Goal: Task Accomplishment & Management: Complete application form

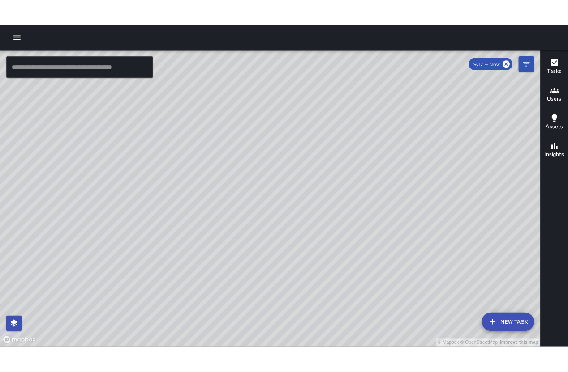
scroll to position [3279, 0]
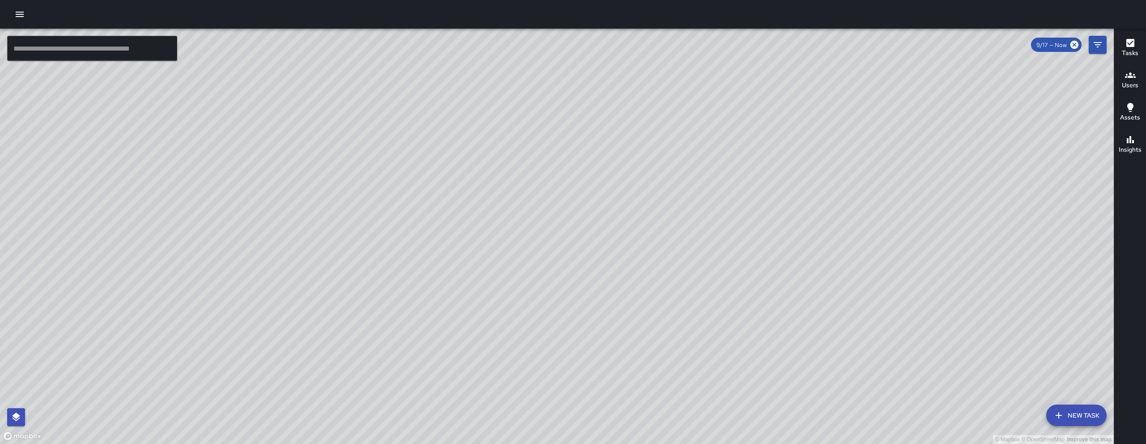
click at [663, 256] on div "© Mapbox © OpenStreetMap Improve this map" at bounding box center [557, 236] width 1114 height 415
click at [729, 175] on div "© Mapbox © OpenStreetMap Improve this map" at bounding box center [557, 236] width 1114 height 415
drag, startPoint x: 623, startPoint y: 291, endPoint x: 594, endPoint y: 307, distance: 33.3
click at [594, 310] on div "© Mapbox © OpenStreetMap Improve this map" at bounding box center [557, 236] width 1114 height 415
click at [510, 204] on div "© Mapbox © OpenStreetMap Improve this map" at bounding box center [557, 236] width 1114 height 415
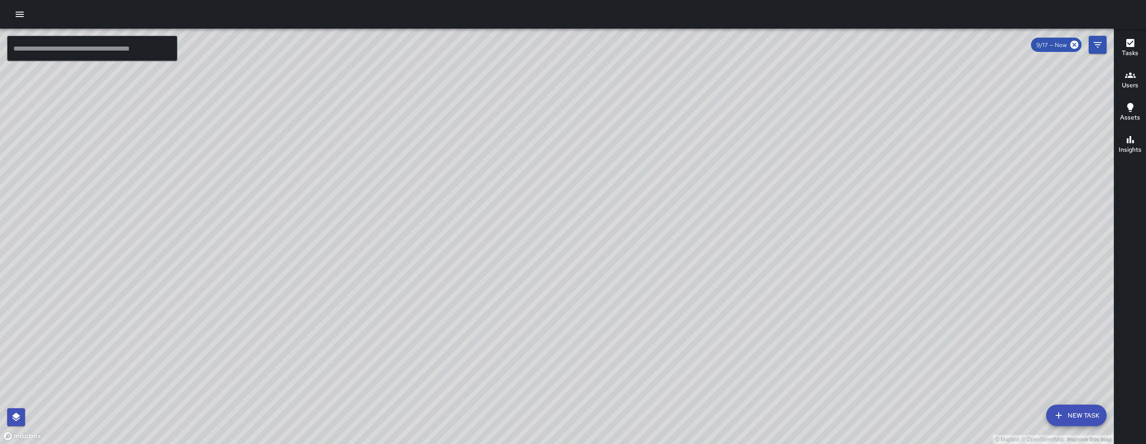
drag, startPoint x: 511, startPoint y: 214, endPoint x: 501, endPoint y: 235, distance: 22.6
click at [501, 235] on div "© Mapbox © OpenStreetMap Improve this map" at bounding box center [557, 236] width 1114 height 415
drag, startPoint x: 522, startPoint y: 266, endPoint x: 531, endPoint y: 265, distance: 9.5
click at [531, 265] on div "© Mapbox © OpenStreetMap Improve this map" at bounding box center [557, 236] width 1114 height 415
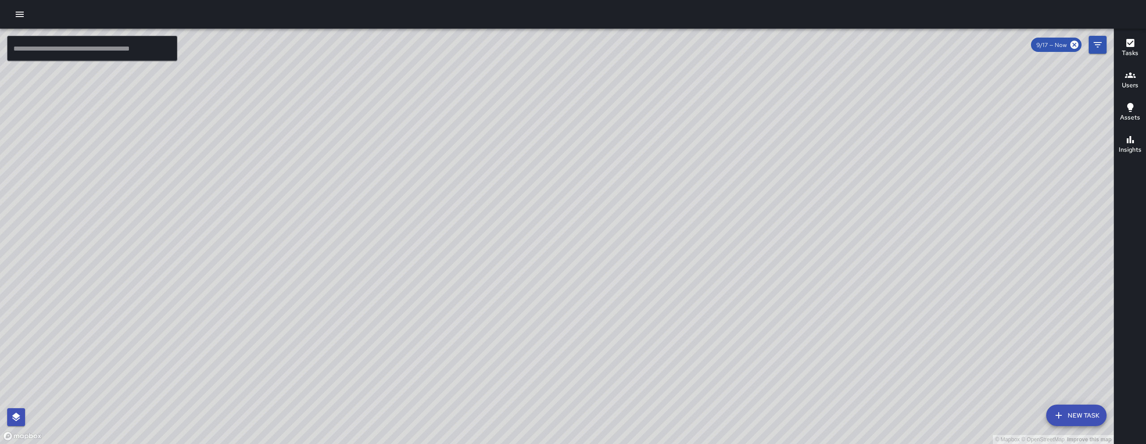
click at [428, 265] on div "© Mapbox © OpenStreetMap Improve this map" at bounding box center [557, 236] width 1114 height 415
drag, startPoint x: 431, startPoint y: 265, endPoint x: 495, endPoint y: 258, distance: 64.0
click at [490, 260] on div "© Mapbox © OpenStreetMap Improve this map" at bounding box center [557, 236] width 1114 height 415
click at [504, 257] on div "© Mapbox © OpenStreetMap Improve this map" at bounding box center [557, 236] width 1114 height 415
drag, startPoint x: 509, startPoint y: 246, endPoint x: 525, endPoint y: 256, distance: 18.5
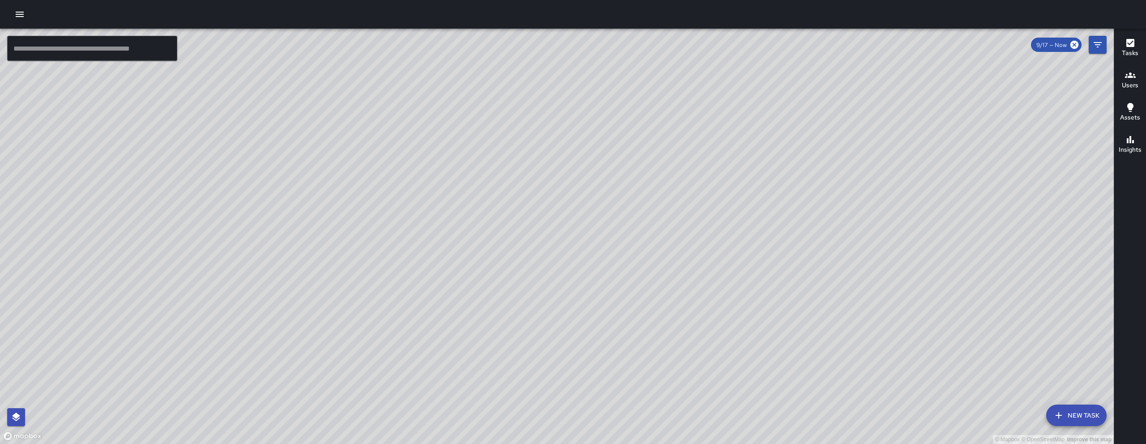
click at [509, 247] on div "© Mapbox © OpenStreetMap Improve this map" at bounding box center [557, 236] width 1114 height 415
drag, startPoint x: 525, startPoint y: 256, endPoint x: 533, endPoint y: 261, distance: 10.1
click at [533, 261] on div "© Mapbox © OpenStreetMap Improve this map" at bounding box center [557, 236] width 1114 height 415
click at [506, 263] on div "© Mapbox © OpenStreetMap Improve this map" at bounding box center [557, 236] width 1114 height 415
drag, startPoint x: 508, startPoint y: 265, endPoint x: 526, endPoint y: 278, distance: 22.3
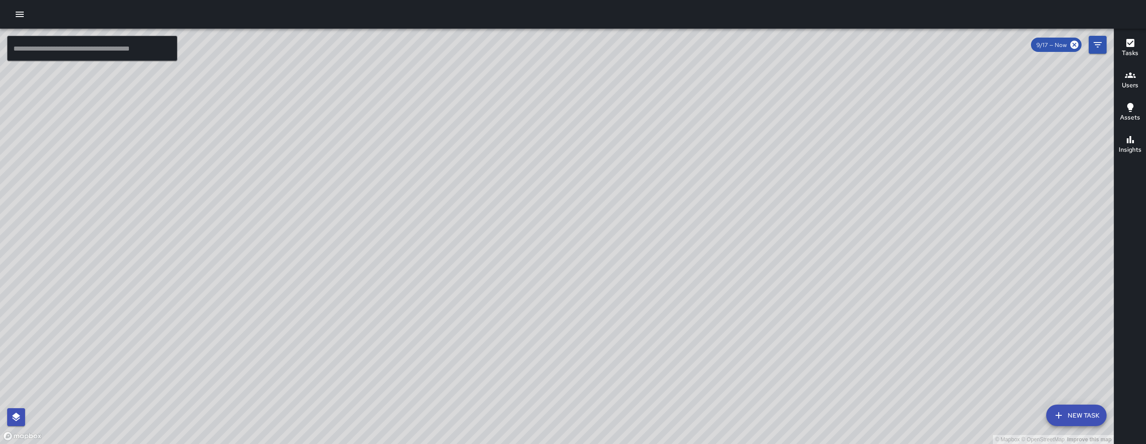
click at [526, 278] on div "© Mapbox © OpenStreetMap Improve this map" at bounding box center [557, 236] width 1114 height 415
click at [595, 430] on div "© Mapbox © OpenStreetMap Improve this map" at bounding box center [557, 236] width 1114 height 415
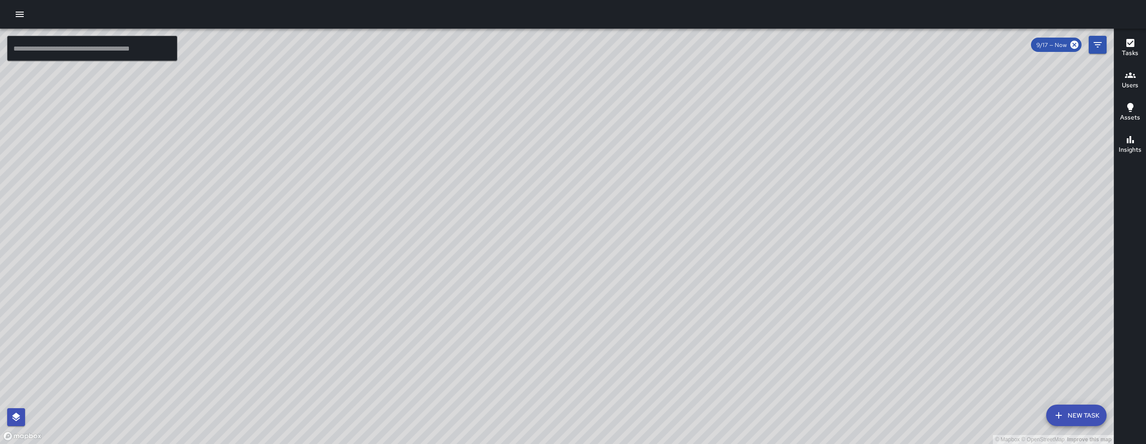
drag, startPoint x: 594, startPoint y: 428, endPoint x: 564, endPoint y: 282, distance: 149.5
click at [565, 284] on div "© Mapbox © OpenStreetMap Improve this map" at bounding box center [557, 236] width 1114 height 415
drag, startPoint x: 512, startPoint y: 267, endPoint x: 512, endPoint y: 238, distance: 29.1
click at [511, 256] on div "© Mapbox © OpenStreetMap Improve this map" at bounding box center [557, 236] width 1114 height 415
click at [142, 55] on input "text" at bounding box center [92, 48] width 170 height 25
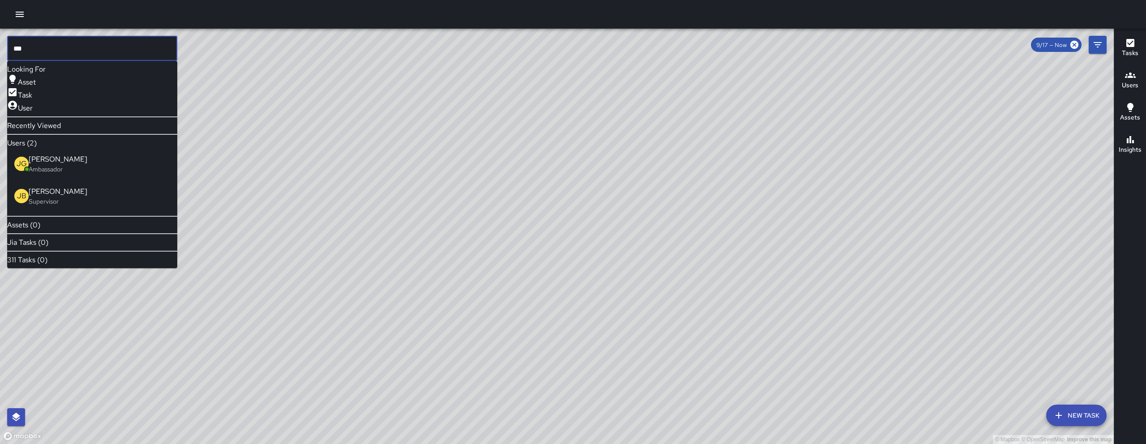
type input "***"
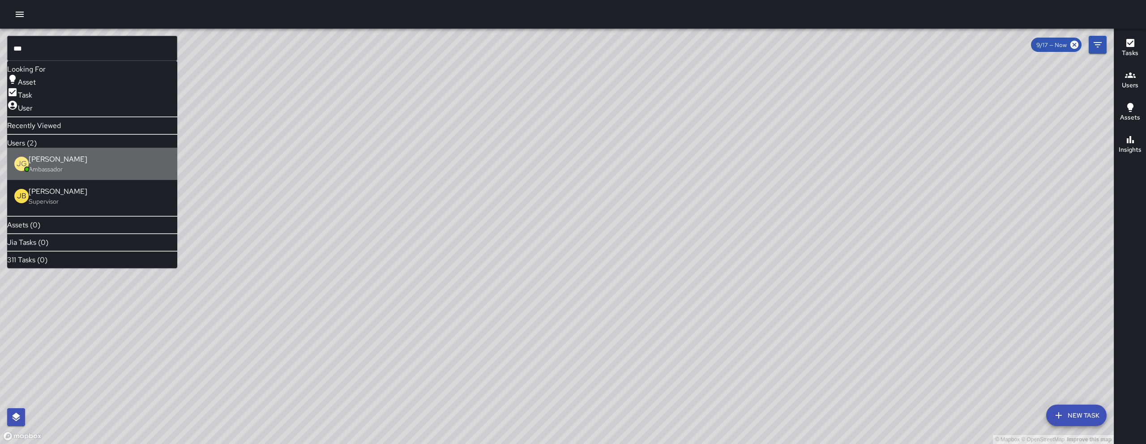
click at [97, 165] on span "[PERSON_NAME]" at bounding box center [99, 159] width 141 height 11
click at [97, 165] on div "© Mapbox © OpenStreetMap Improve this map" at bounding box center [557, 236] width 1114 height 415
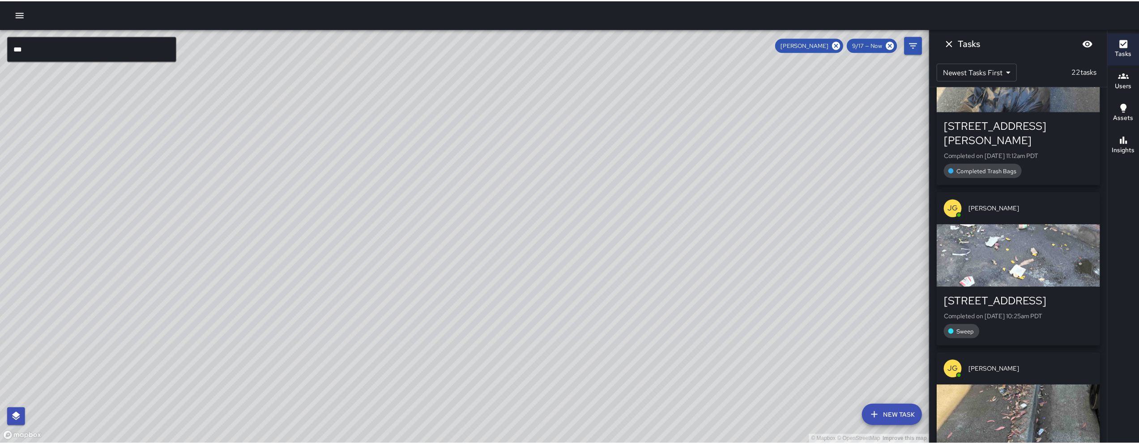
scroll to position [142, 0]
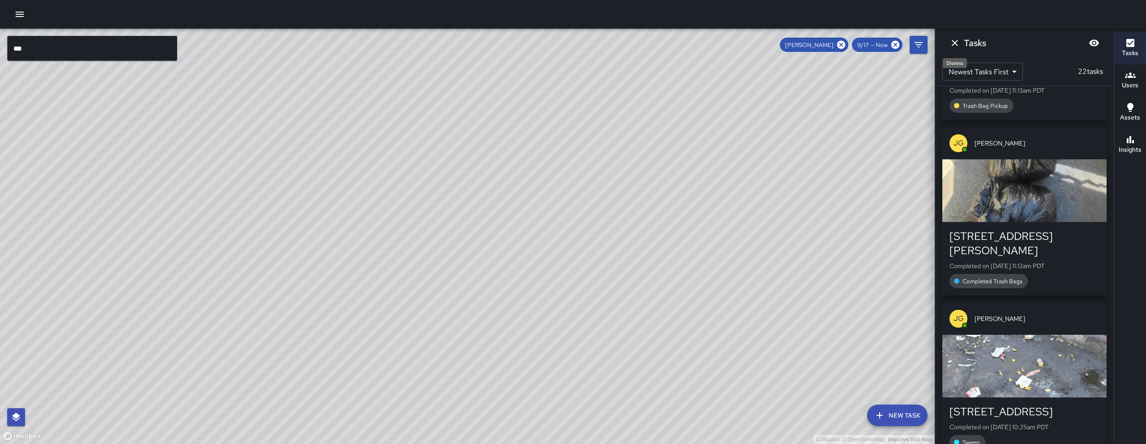
click at [950, 42] on icon "Dismiss" at bounding box center [954, 43] width 11 height 11
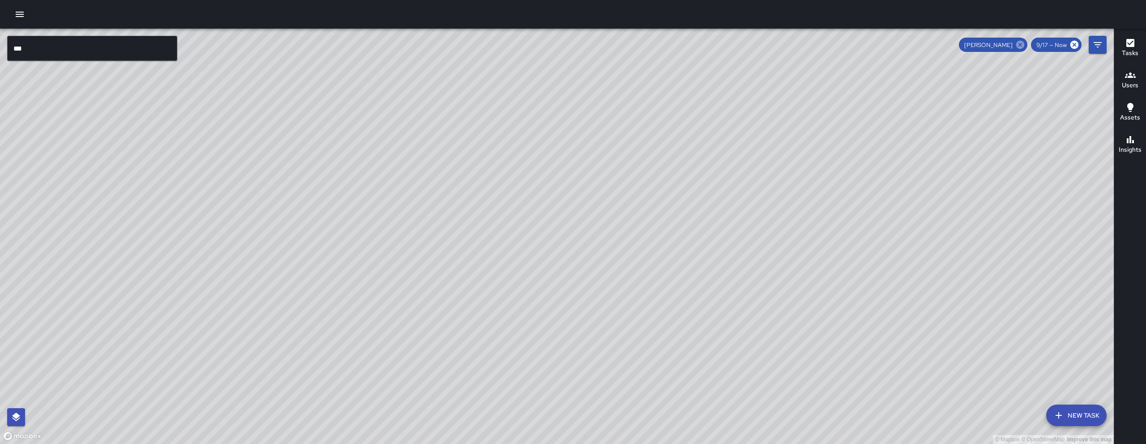
click at [1022, 47] on icon at bounding box center [1020, 45] width 8 height 8
click at [23, 12] on icon "button" at bounding box center [19, 14] width 11 height 11
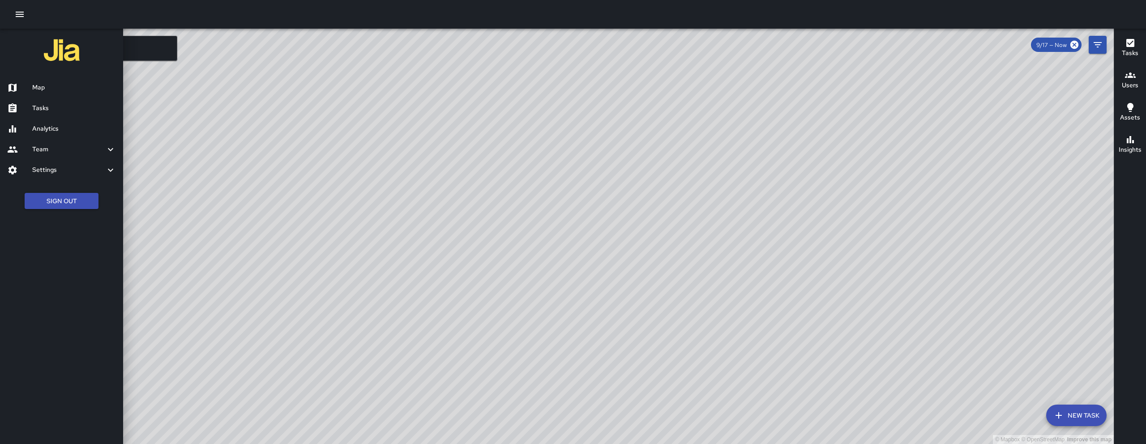
click at [44, 103] on h6 "Tasks" at bounding box center [74, 108] width 84 height 10
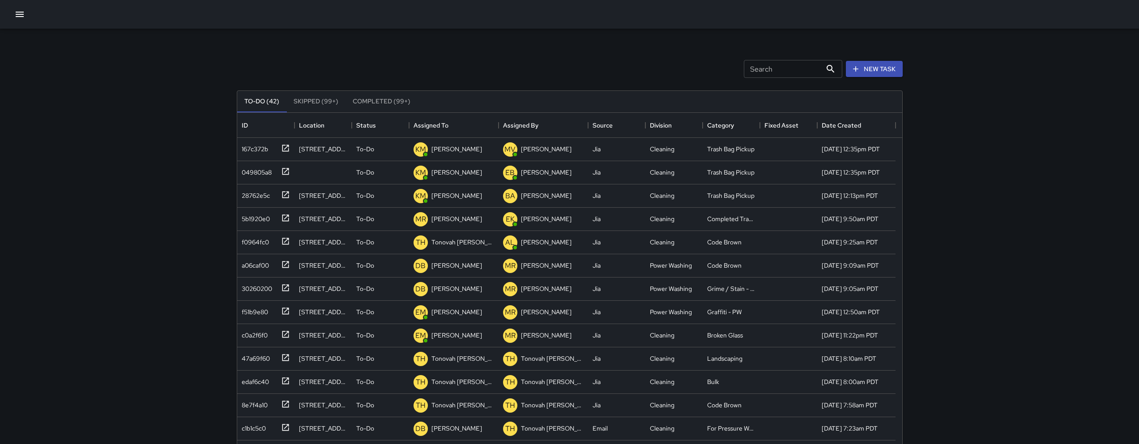
click at [14, 25] on div at bounding box center [569, 14] width 1139 height 29
click at [17, 23] on div at bounding box center [569, 14] width 1139 height 29
click at [23, 14] on icon "button" at bounding box center [20, 14] width 8 height 5
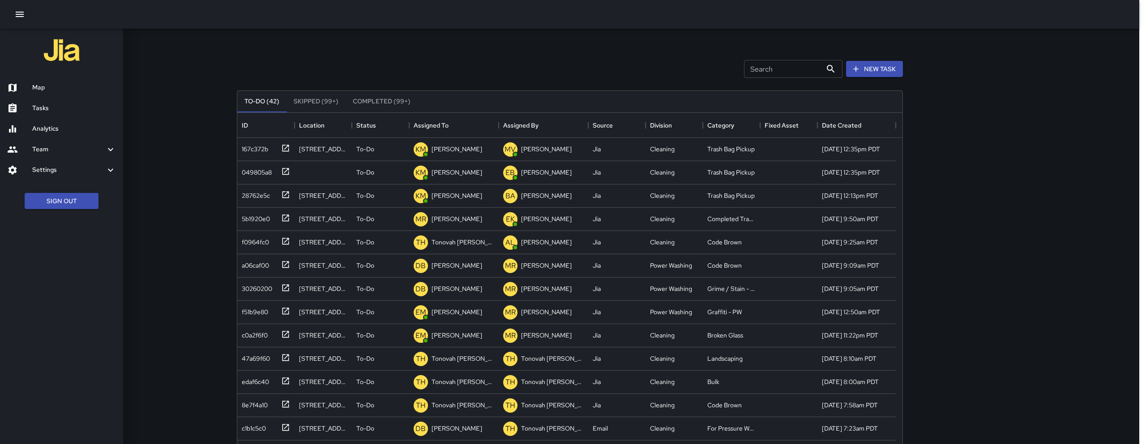
click at [74, 93] on div "Map" at bounding box center [61, 87] width 123 height 21
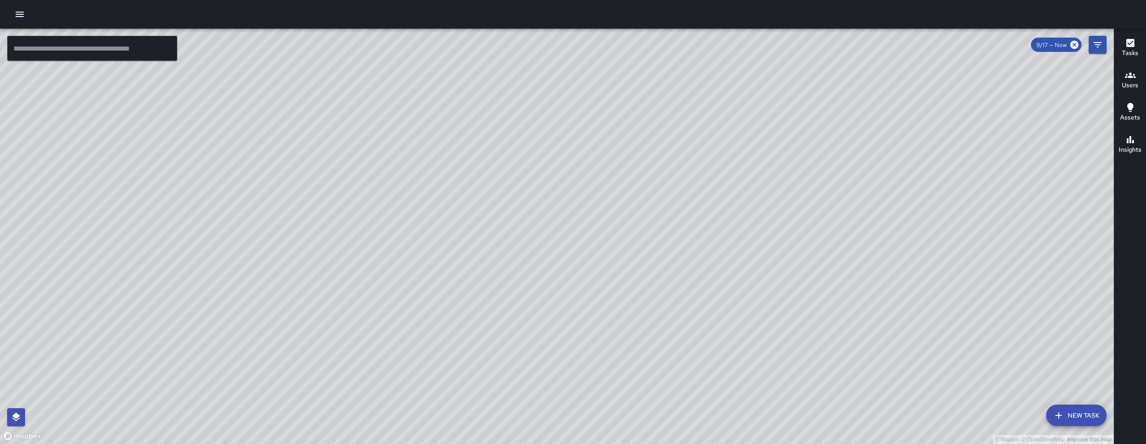
click at [741, 209] on div "© Mapbox © OpenStreetMap Improve this map" at bounding box center [557, 236] width 1114 height 415
drag, startPoint x: 609, startPoint y: 123, endPoint x: 544, endPoint y: 364, distance: 249.9
click at [544, 364] on div "© Mapbox © OpenStreetMap Improve this map" at bounding box center [557, 236] width 1114 height 415
drag, startPoint x: 513, startPoint y: 302, endPoint x: 504, endPoint y: 177, distance: 125.2
click at [504, 176] on div "© Mapbox © OpenStreetMap Improve this map" at bounding box center [557, 236] width 1114 height 415
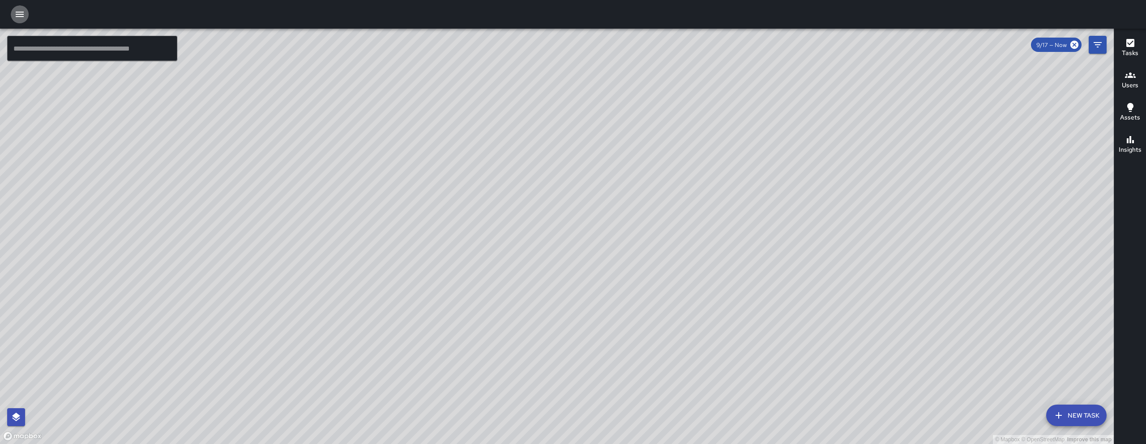
click at [15, 16] on icon "button" at bounding box center [19, 14] width 11 height 11
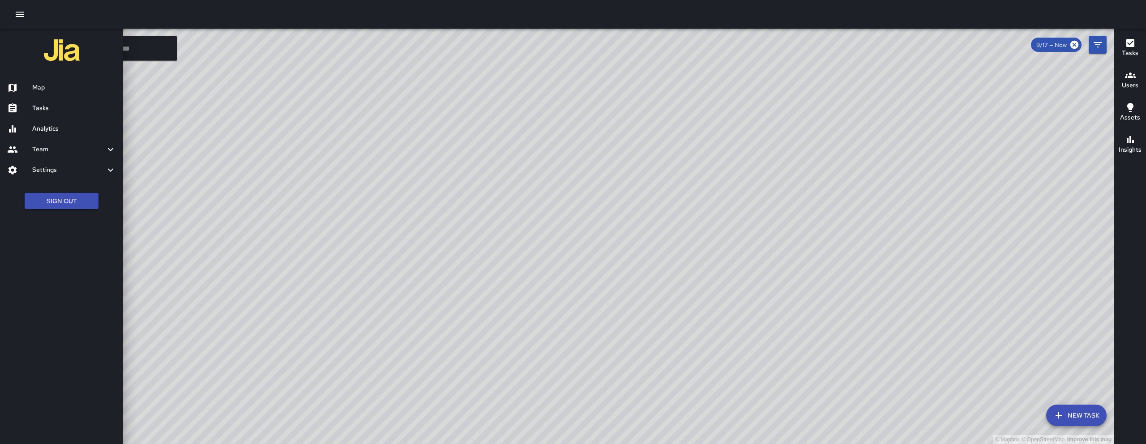
click at [30, 122] on div "Analytics" at bounding box center [61, 129] width 123 height 21
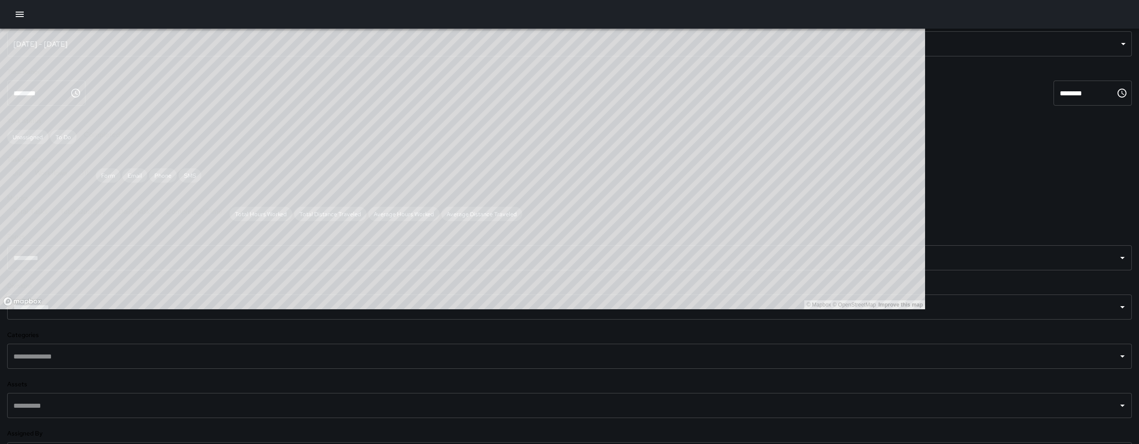
scroll to position [60, 0]
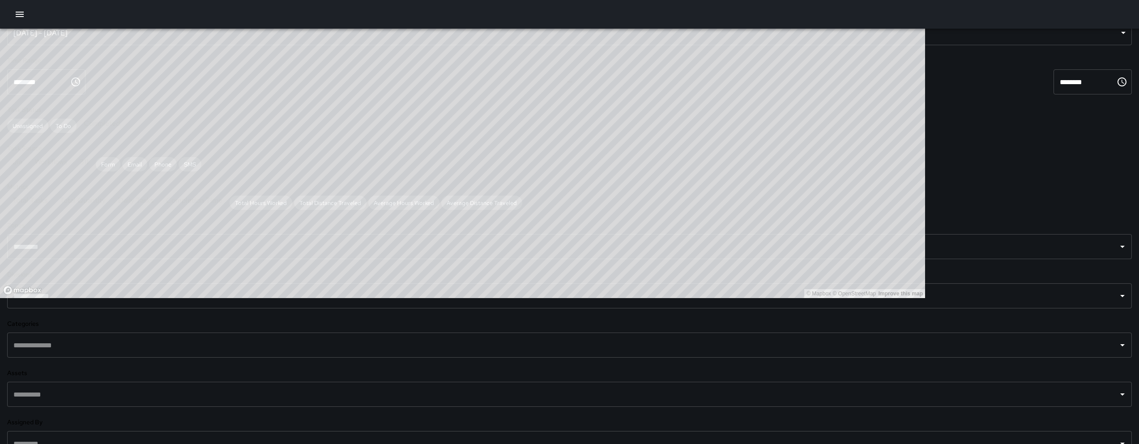
click at [16, 10] on icon "button" at bounding box center [19, 14] width 11 height 11
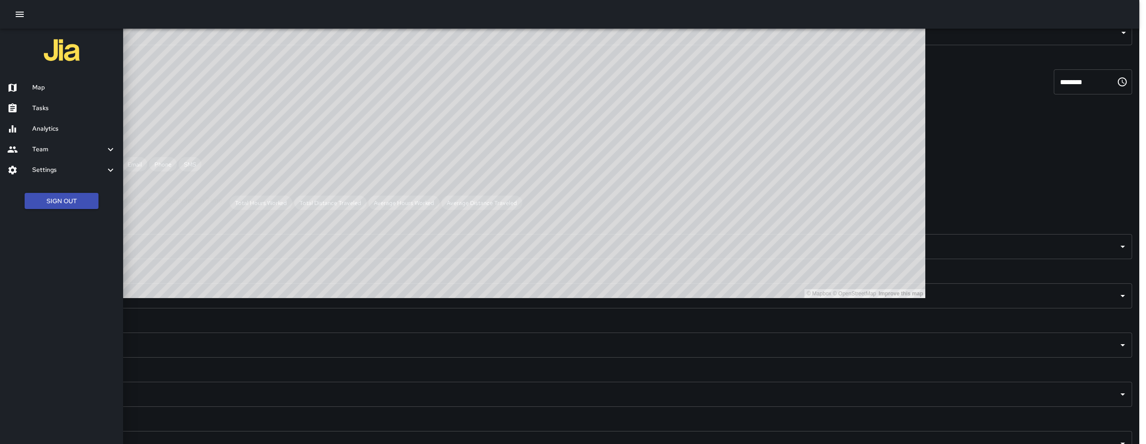
click at [72, 120] on div "Analytics" at bounding box center [61, 129] width 123 height 21
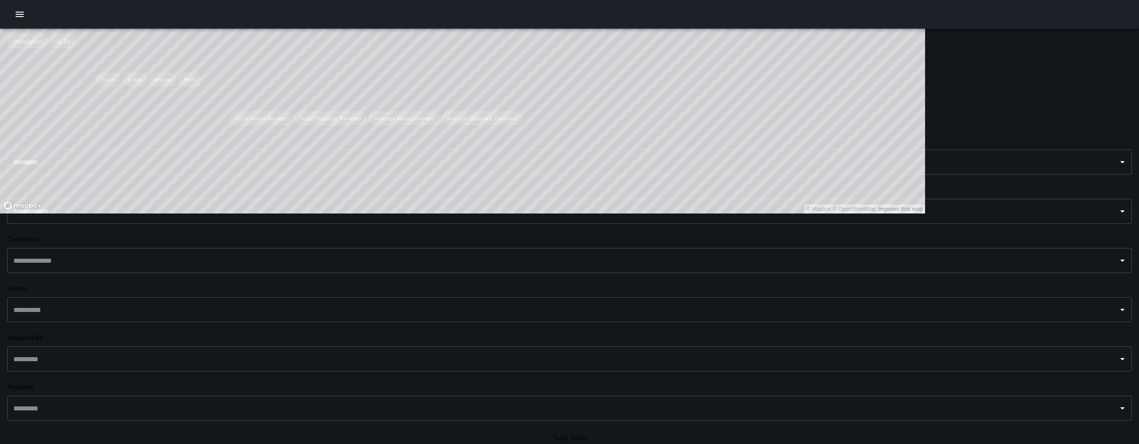
scroll to position [207, 0]
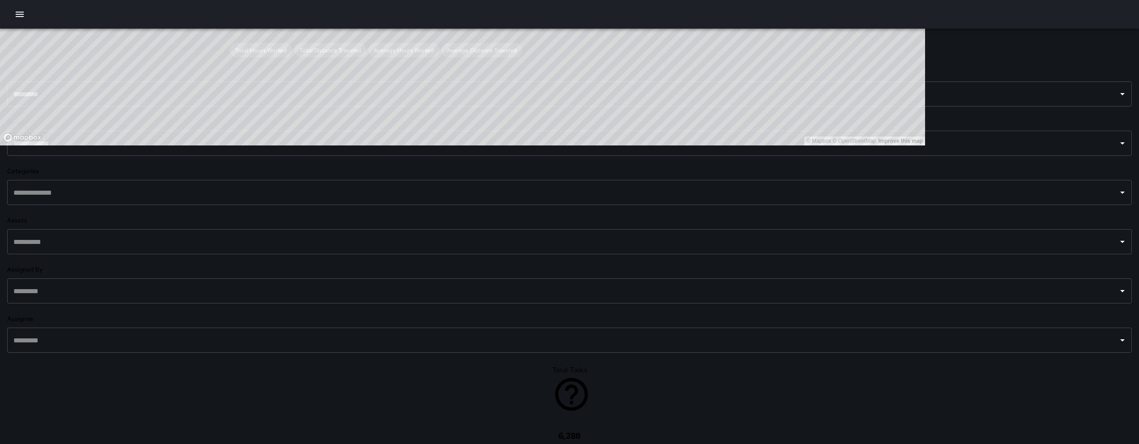
scroll to position [333, 0]
drag, startPoint x: 507, startPoint y: 251, endPoint x: 501, endPoint y: 228, distance: 24.1
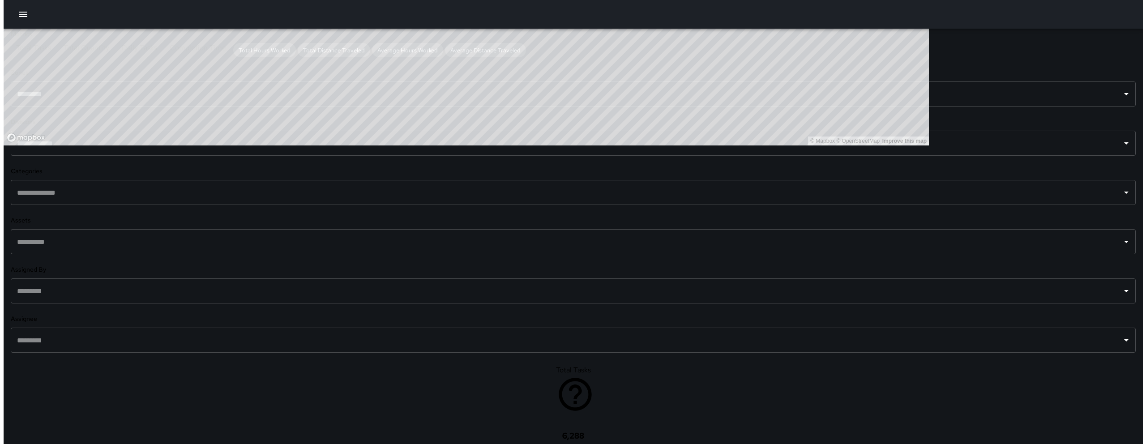
scroll to position [504, 0]
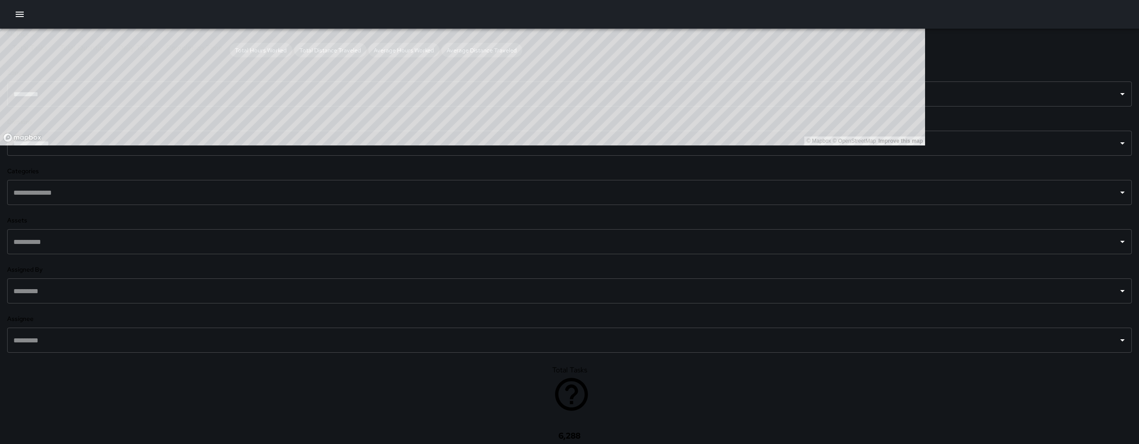
click at [15, 22] on div at bounding box center [569, 14] width 1139 height 29
click at [14, 12] on icon "button" at bounding box center [19, 14] width 11 height 11
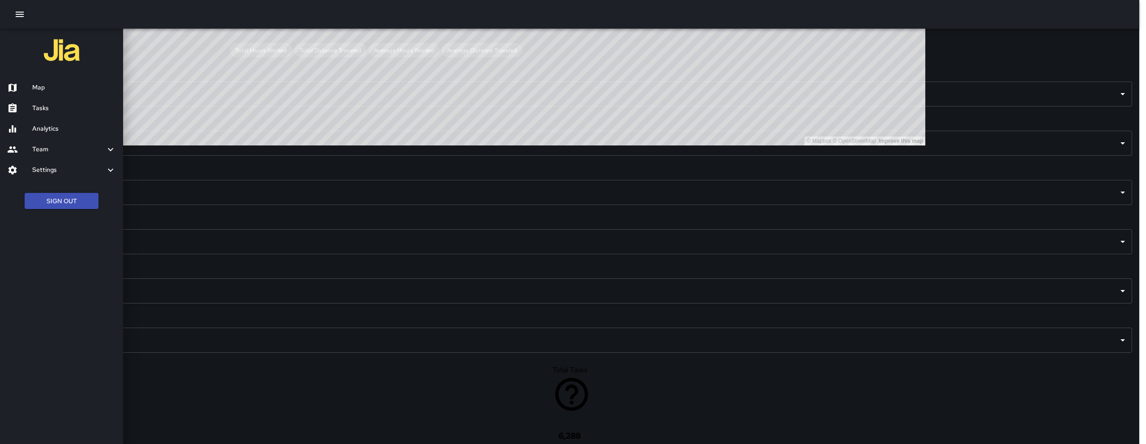
click at [56, 94] on div "Map" at bounding box center [61, 87] width 123 height 21
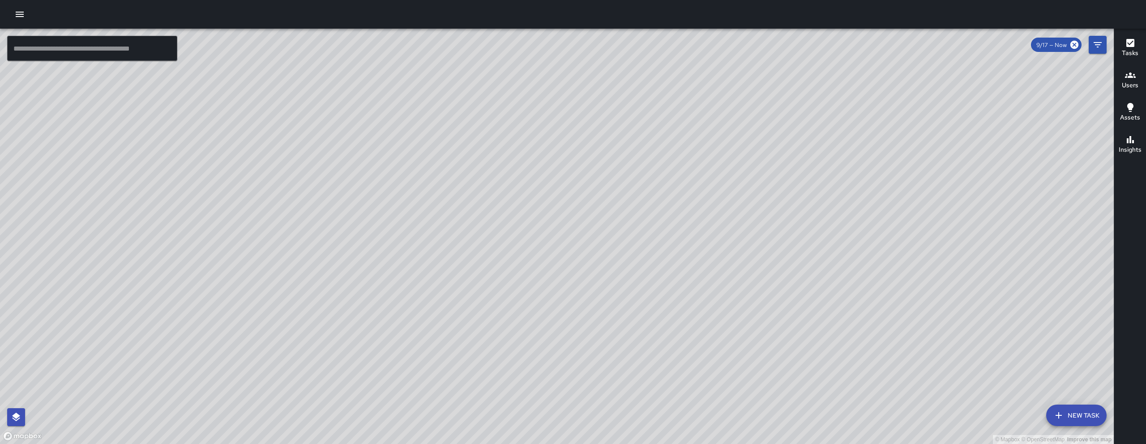
drag, startPoint x: 590, startPoint y: 145, endPoint x: 564, endPoint y: 214, distance: 73.1
click at [579, 218] on div "© Mapbox © OpenStreetMap Improve this map" at bounding box center [557, 236] width 1114 height 415
click at [554, 233] on div "© Mapbox © OpenStreetMap Improve this map" at bounding box center [557, 236] width 1114 height 415
click at [21, 13] on icon "button" at bounding box center [19, 14] width 11 height 11
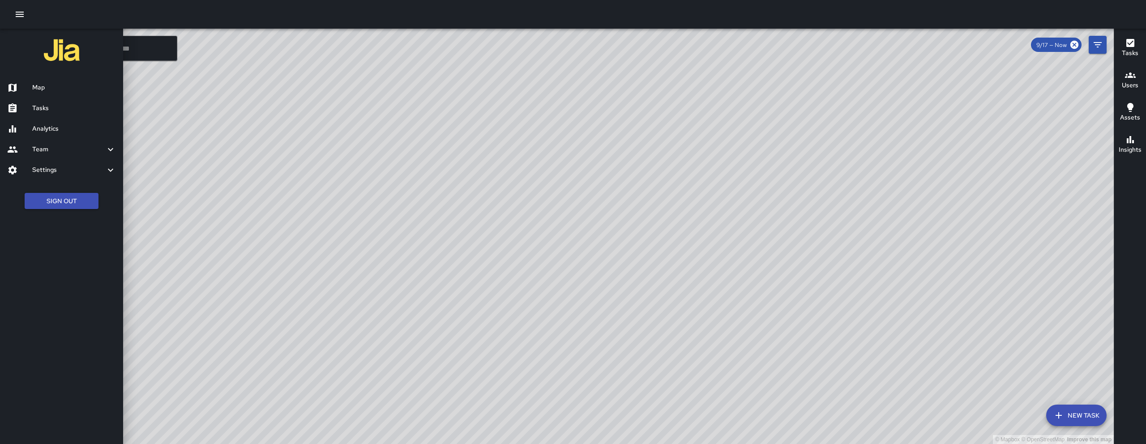
click at [80, 113] on h6 "Tasks" at bounding box center [74, 108] width 84 height 10
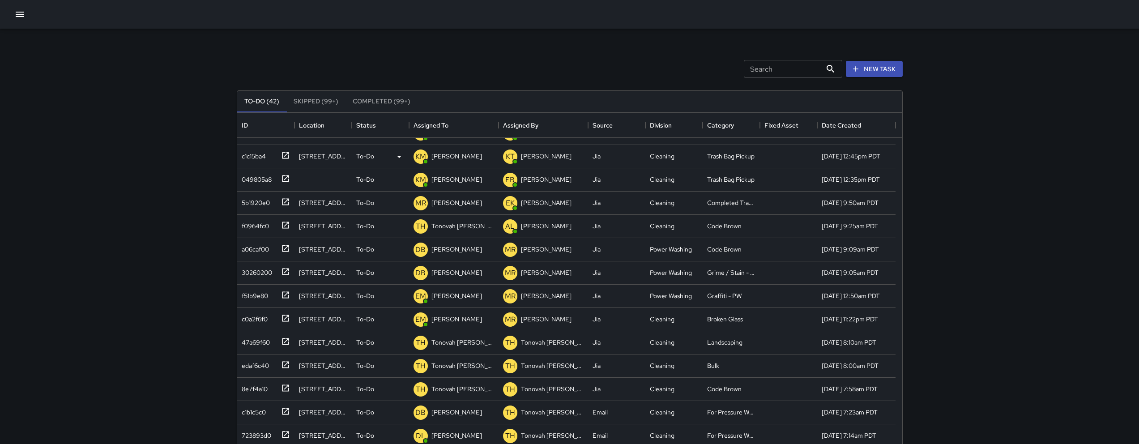
scroll to position [18, 0]
click at [865, 75] on button "New Task" at bounding box center [874, 69] width 57 height 17
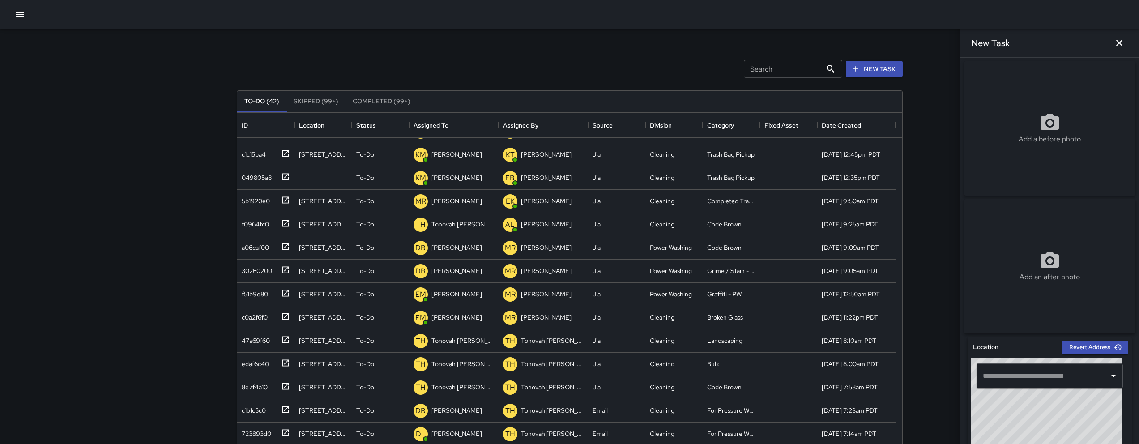
click at [1027, 367] on div "​" at bounding box center [1050, 375] width 146 height 25
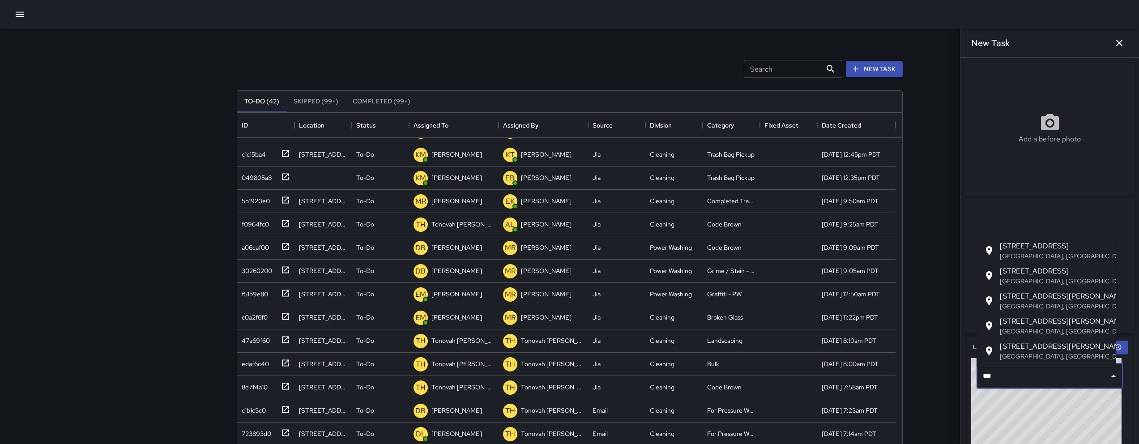
click at [1058, 265] on li "660 Natoma Street San Francisco, CA, USA" at bounding box center [1047, 275] width 140 height 25
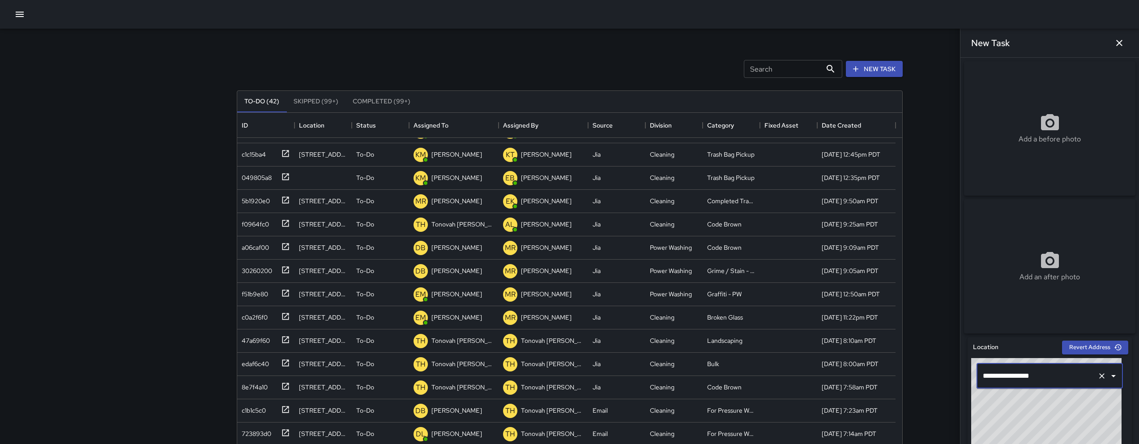
scroll to position [171, 0]
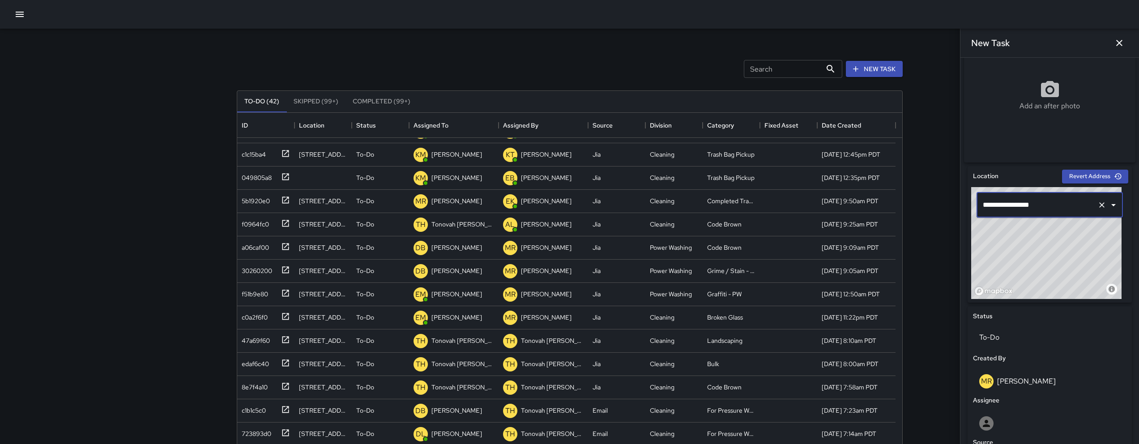
type input "**********"
click at [27, 16] on button "button" at bounding box center [20, 14] width 18 height 18
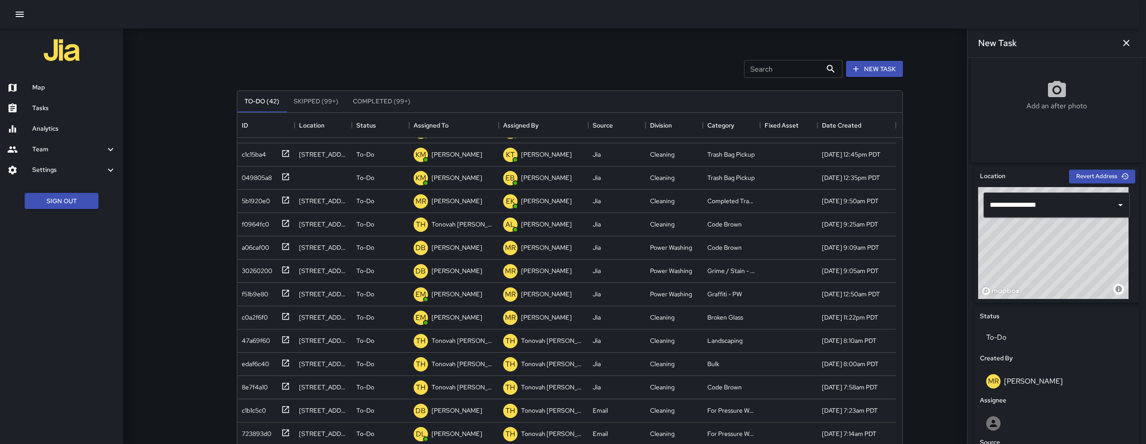
click at [49, 98] on div "Tasks" at bounding box center [61, 108] width 123 height 21
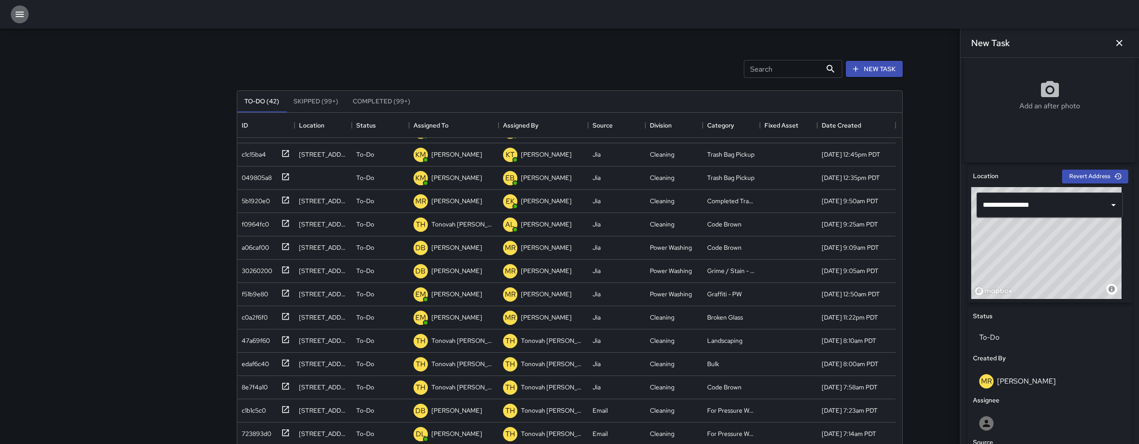
click at [17, 19] on icon "button" at bounding box center [19, 14] width 11 height 11
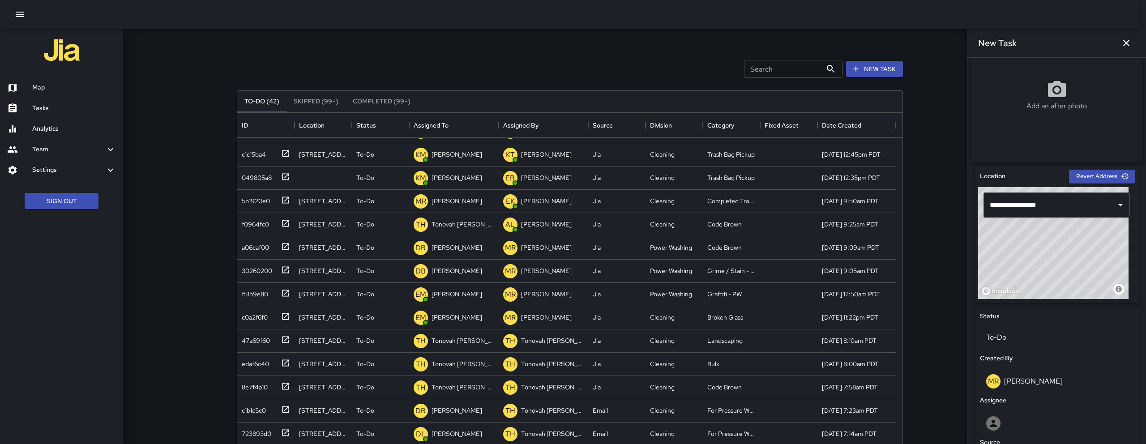
click at [34, 84] on h6 "Map" at bounding box center [74, 88] width 84 height 10
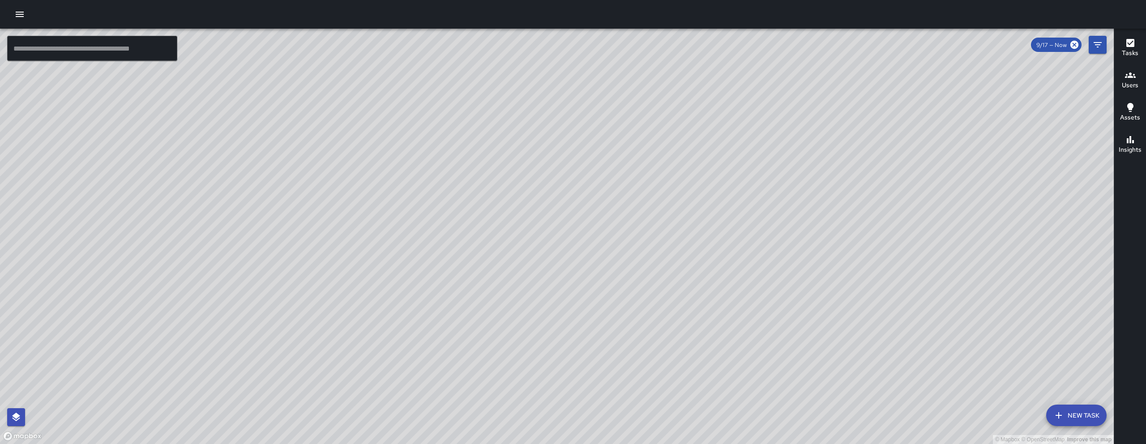
drag, startPoint x: 525, startPoint y: 273, endPoint x: 487, endPoint y: 273, distance: 37.2
click at [487, 273] on div "© Mapbox © OpenStreetMap Improve this map" at bounding box center [557, 236] width 1114 height 415
drag, startPoint x: 588, startPoint y: 240, endPoint x: 475, endPoint y: 130, distance: 157.6
click at [473, 124] on div "© Mapbox © OpenStreetMap Improve this map" at bounding box center [557, 236] width 1114 height 415
drag, startPoint x: 614, startPoint y: 309, endPoint x: 606, endPoint y: 228, distance: 81.4
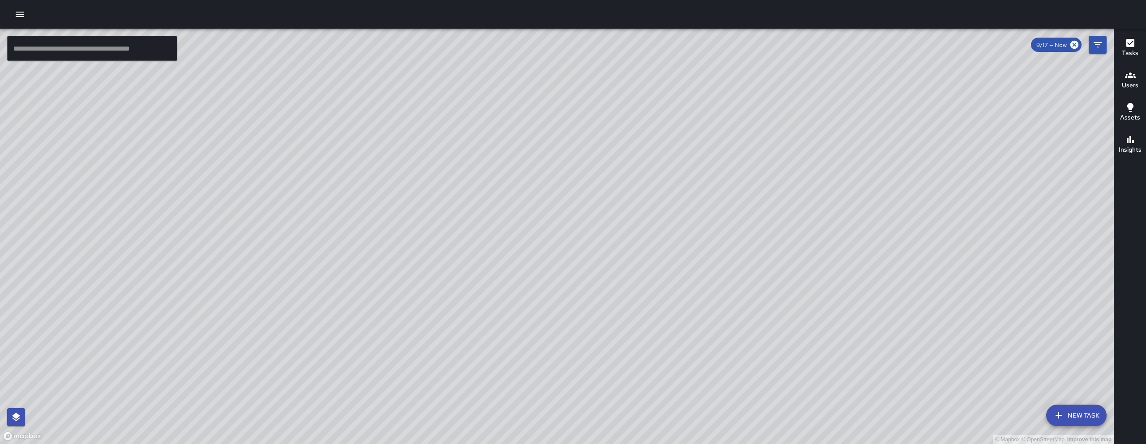
click at [606, 219] on div "© Mapbox © OpenStreetMap Improve this map" at bounding box center [557, 236] width 1114 height 415
click at [1103, 43] on button "Filters" at bounding box center [1098, 45] width 18 height 18
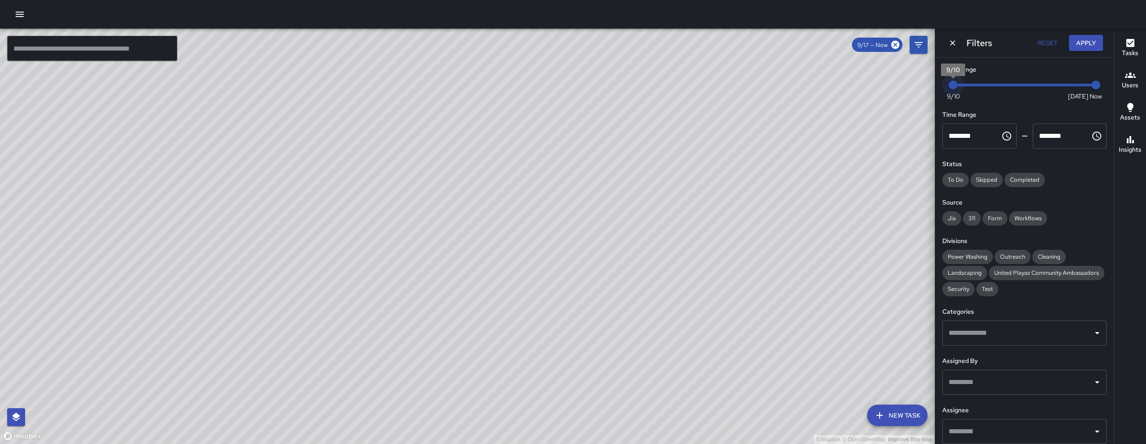
drag, startPoint x: 1066, startPoint y: 89, endPoint x: 847, endPoint y: 102, distance: 218.8
click at [848, 101] on div "© Mapbox © OpenStreetMap Improve this map ​ New Task 9/17 — Now Map Layers Task…" at bounding box center [573, 236] width 1146 height 415
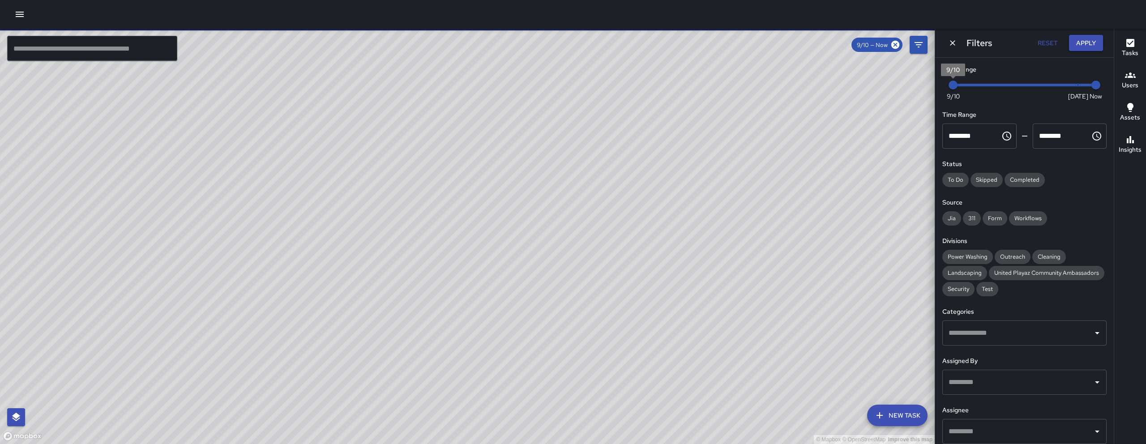
type input "*"
drag, startPoint x: 1088, startPoint y: 93, endPoint x: 1136, endPoint y: 88, distance: 48.6
click at [1136, 88] on div "© Mapbox © OpenStreetMap Improve this map ​ New Task 9/10 — Now Map Layers Task…" at bounding box center [573, 236] width 1146 height 415
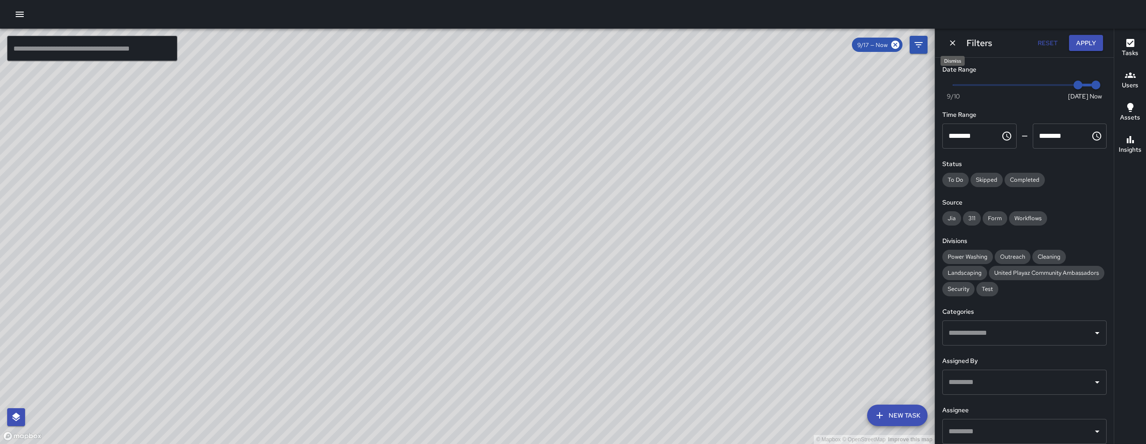
click at [954, 40] on icon "Dismiss" at bounding box center [952, 42] width 9 height 9
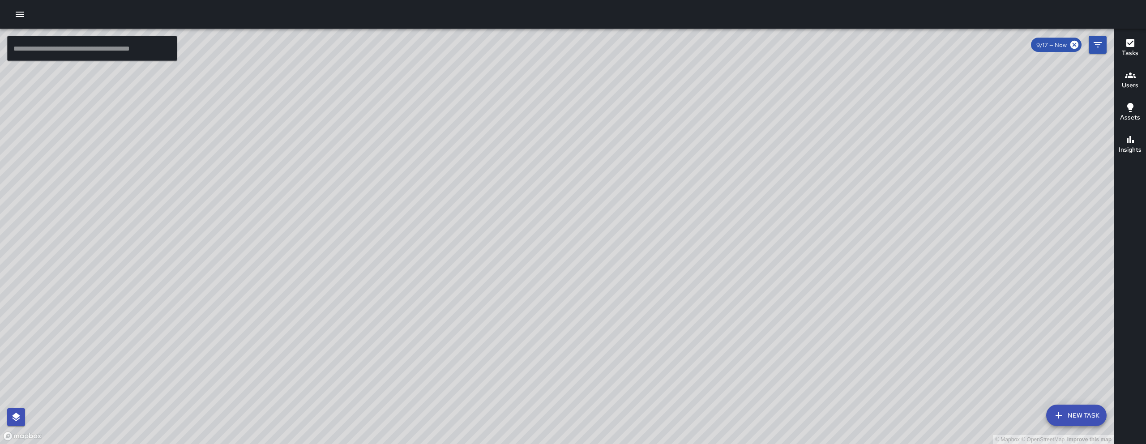
click at [26, 18] on button "button" at bounding box center [20, 14] width 18 height 18
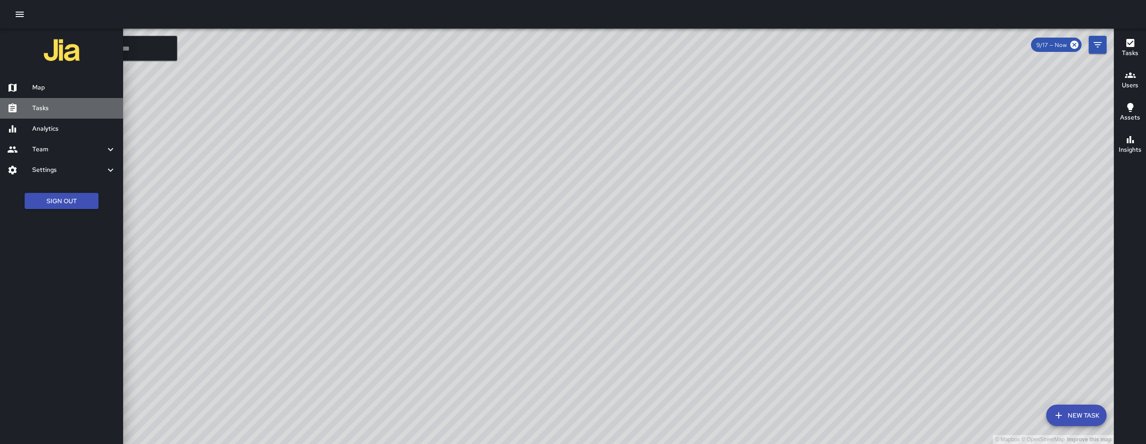
click at [48, 106] on h6 "Tasks" at bounding box center [74, 108] width 84 height 10
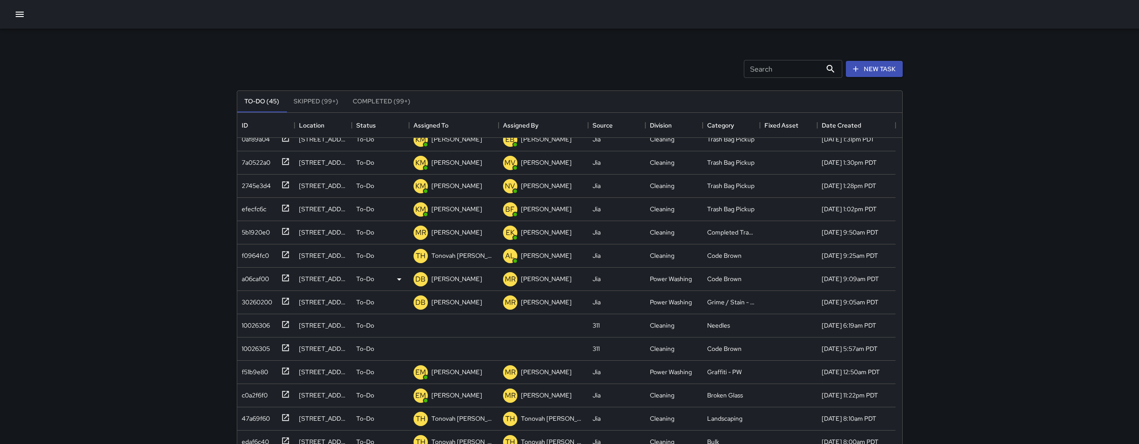
scroll to position [8, 0]
click at [275, 264] on div "f0964fc0" at bounding box center [265, 257] width 57 height 23
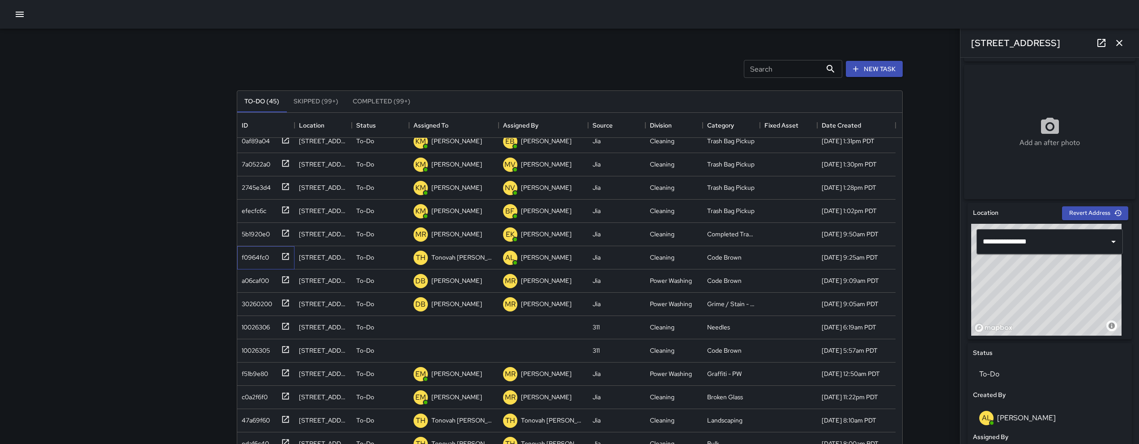
scroll to position [306, 0]
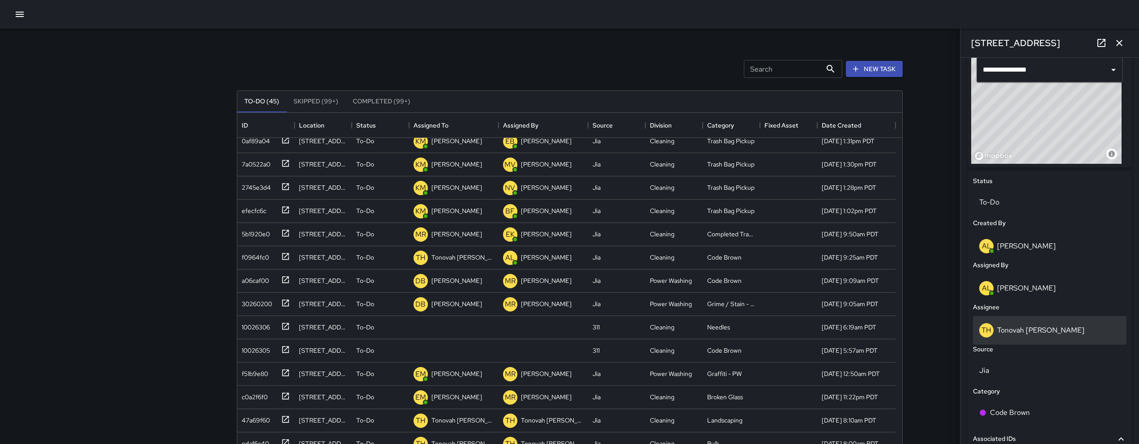
click at [1034, 335] on p "Tonovah [PERSON_NAME]" at bounding box center [1040, 329] width 87 height 9
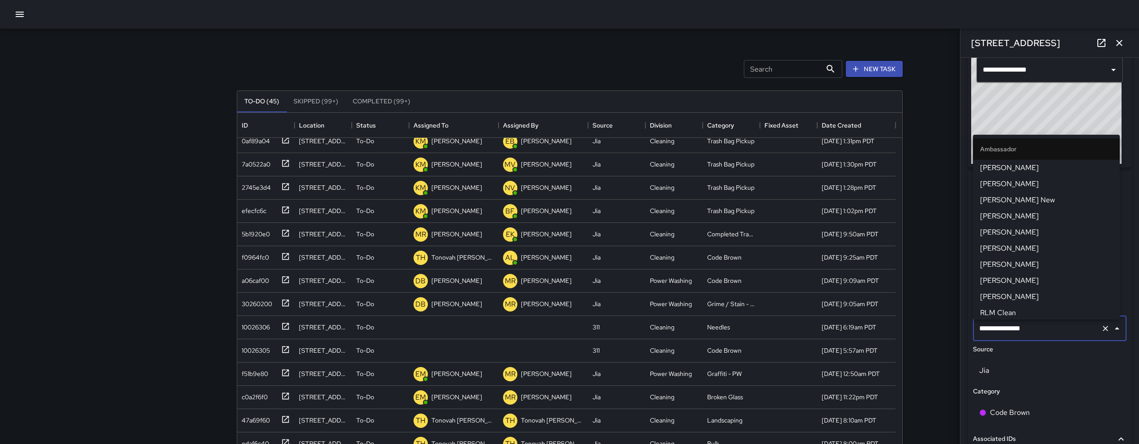
scroll to position [538, 0]
click at [1034, 337] on input "**********" at bounding box center [1037, 328] width 120 height 17
click at [1035, 337] on input "**********" at bounding box center [1037, 328] width 120 height 17
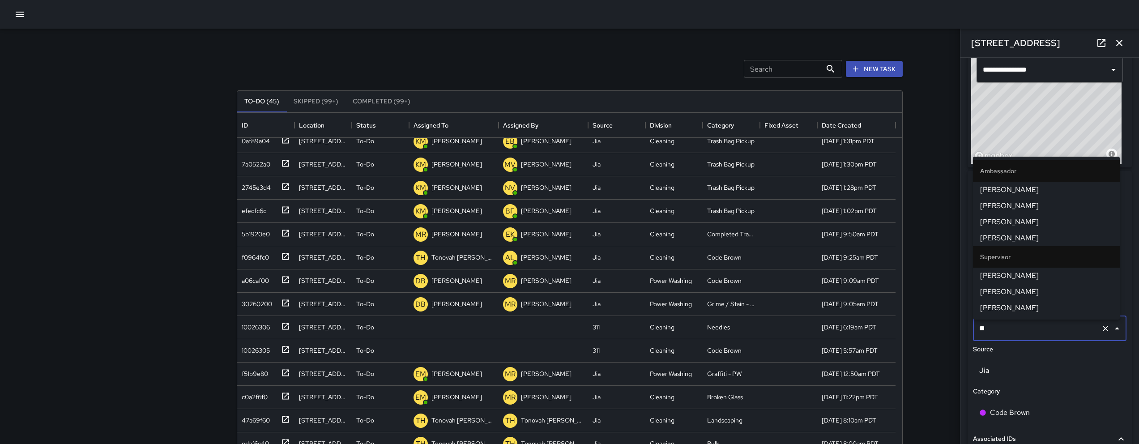
type input "***"
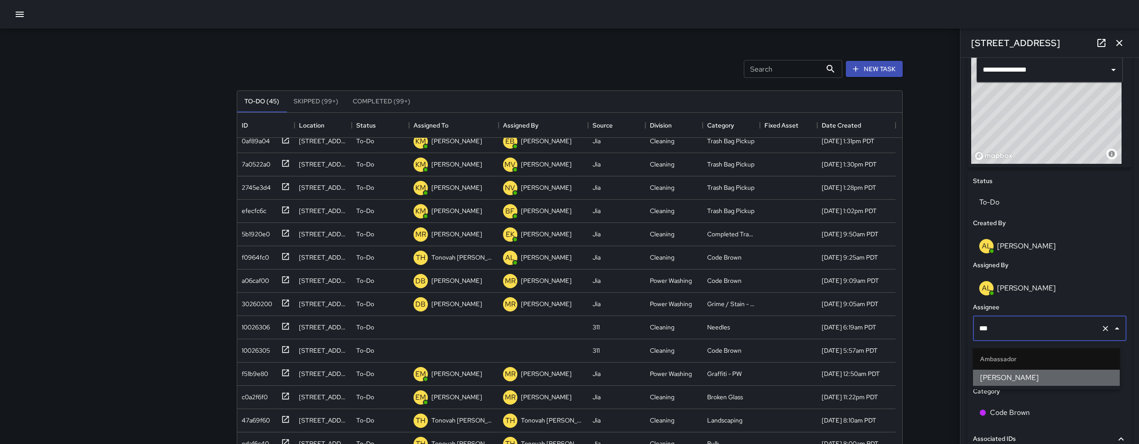
click at [1046, 372] on li "[PERSON_NAME]" at bounding box center [1046, 378] width 147 height 16
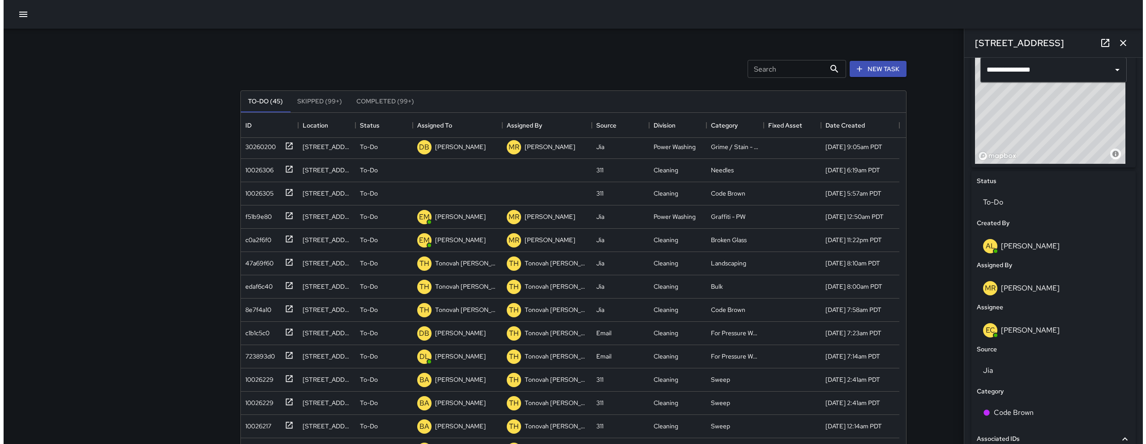
scroll to position [169, 0]
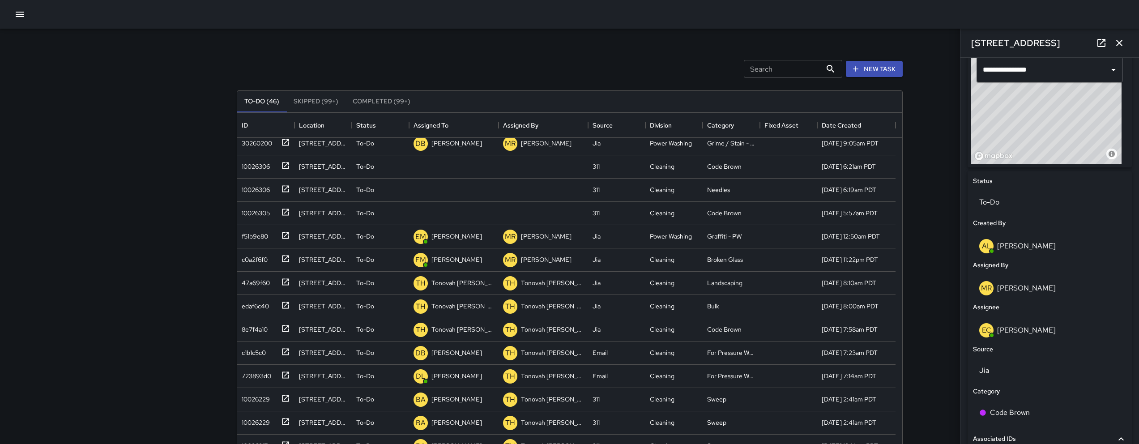
click at [19, 12] on icon "button" at bounding box center [19, 14] width 11 height 11
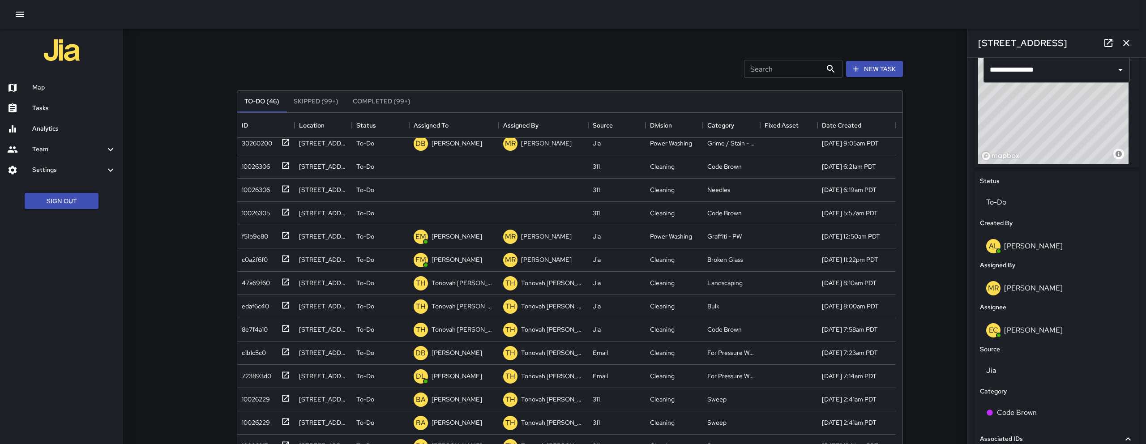
click at [65, 95] on div "Map" at bounding box center [61, 87] width 123 height 21
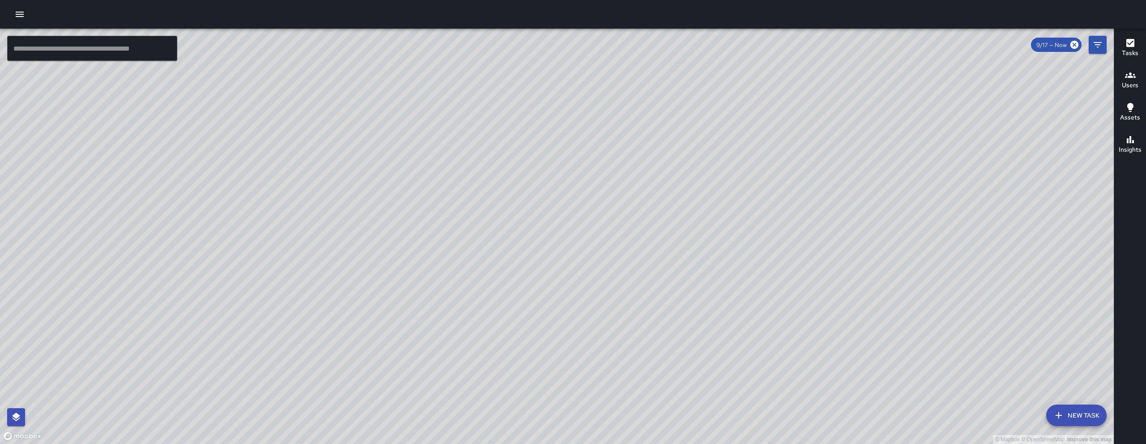
drag, startPoint x: 611, startPoint y: 344, endPoint x: 542, endPoint y: 299, distance: 82.1
click at [542, 299] on div "© Mapbox © OpenStreetMap Improve this map" at bounding box center [557, 236] width 1114 height 415
drag, startPoint x: 550, startPoint y: 132, endPoint x: 518, endPoint y: 201, distance: 76.9
click at [518, 201] on div "© Mapbox © OpenStreetMap Improve this map" at bounding box center [557, 236] width 1114 height 415
drag, startPoint x: 423, startPoint y: 341, endPoint x: 388, endPoint y: 250, distance: 97.1
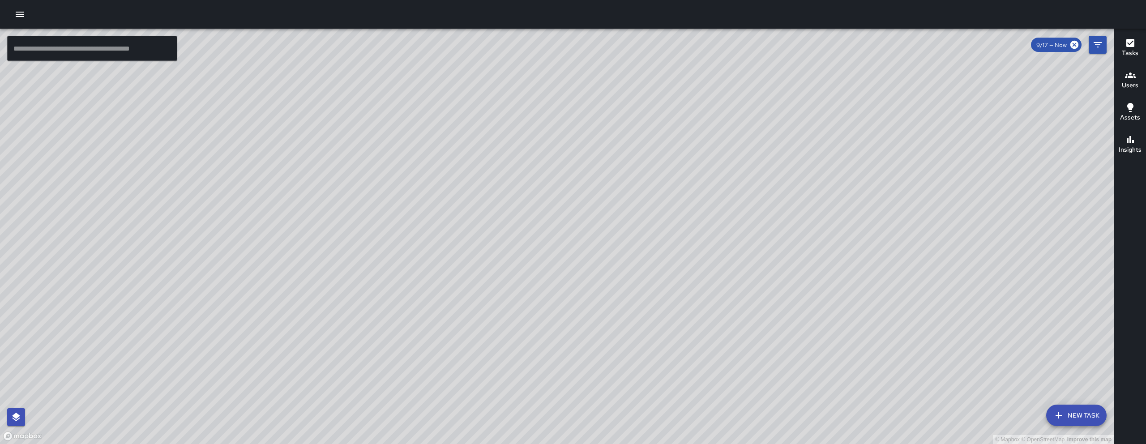
click at [387, 251] on div "© Mapbox © OpenStreetMap Improve this map NV Nicolas Vega 1346 Folsom Street Co…" at bounding box center [557, 236] width 1114 height 415
drag, startPoint x: 453, startPoint y: 331, endPoint x: 401, endPoint y: 277, distance: 75.6
click at [401, 277] on div "© Mapbox © OpenStreetMap Improve this map" at bounding box center [557, 236] width 1114 height 415
drag, startPoint x: 312, startPoint y: 275, endPoint x: 373, endPoint y: 401, distance: 139.9
click at [373, 401] on div "© Mapbox © OpenStreetMap Improve this map" at bounding box center [557, 236] width 1114 height 415
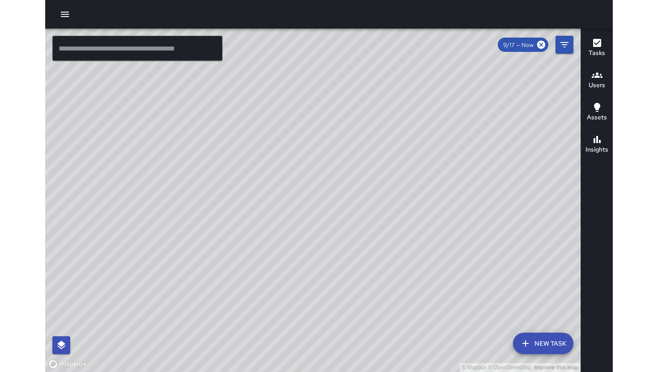
scroll to position [3279, 0]
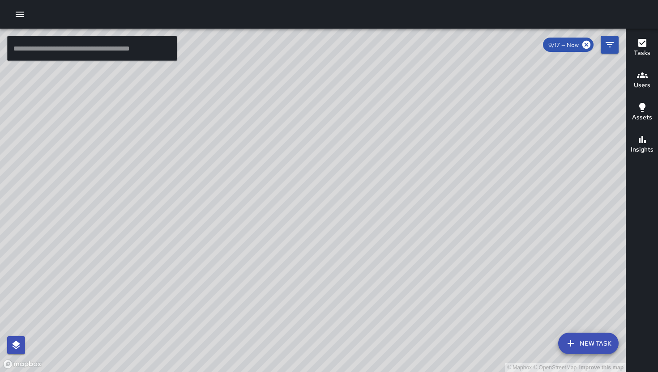
click at [567, 342] on button "New Task" at bounding box center [588, 343] width 60 height 21
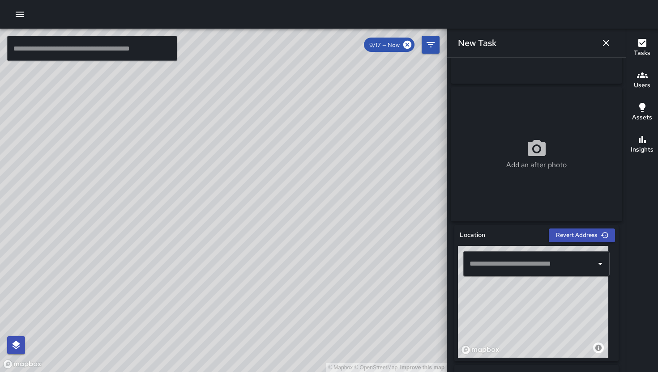
scroll to position [273, 0]
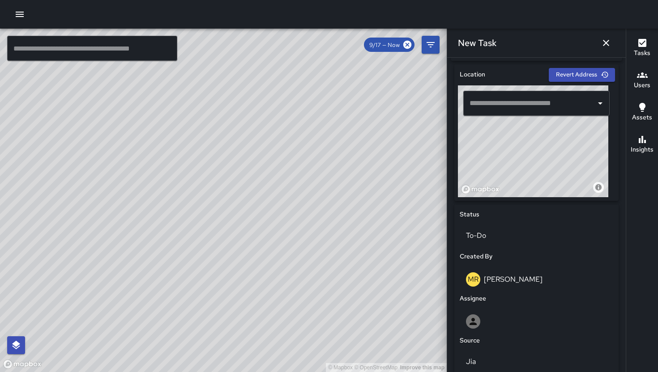
click at [518, 109] on input "text" at bounding box center [529, 103] width 125 height 17
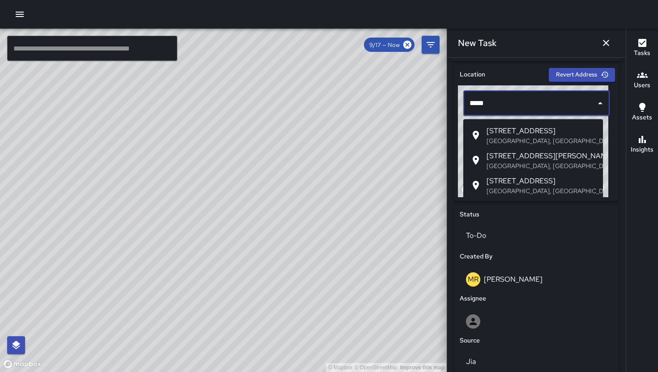
click at [525, 134] on span "[STREET_ADDRESS]" at bounding box center [541, 131] width 109 height 11
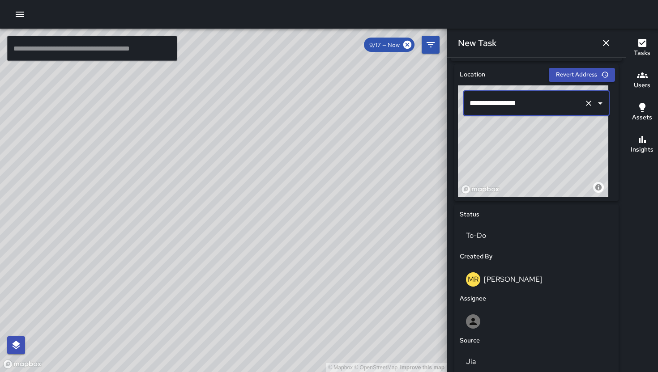
type input "**********"
click at [567, 43] on icon "button" at bounding box center [606, 43] width 11 height 11
